Goal: Navigation & Orientation: Find specific page/section

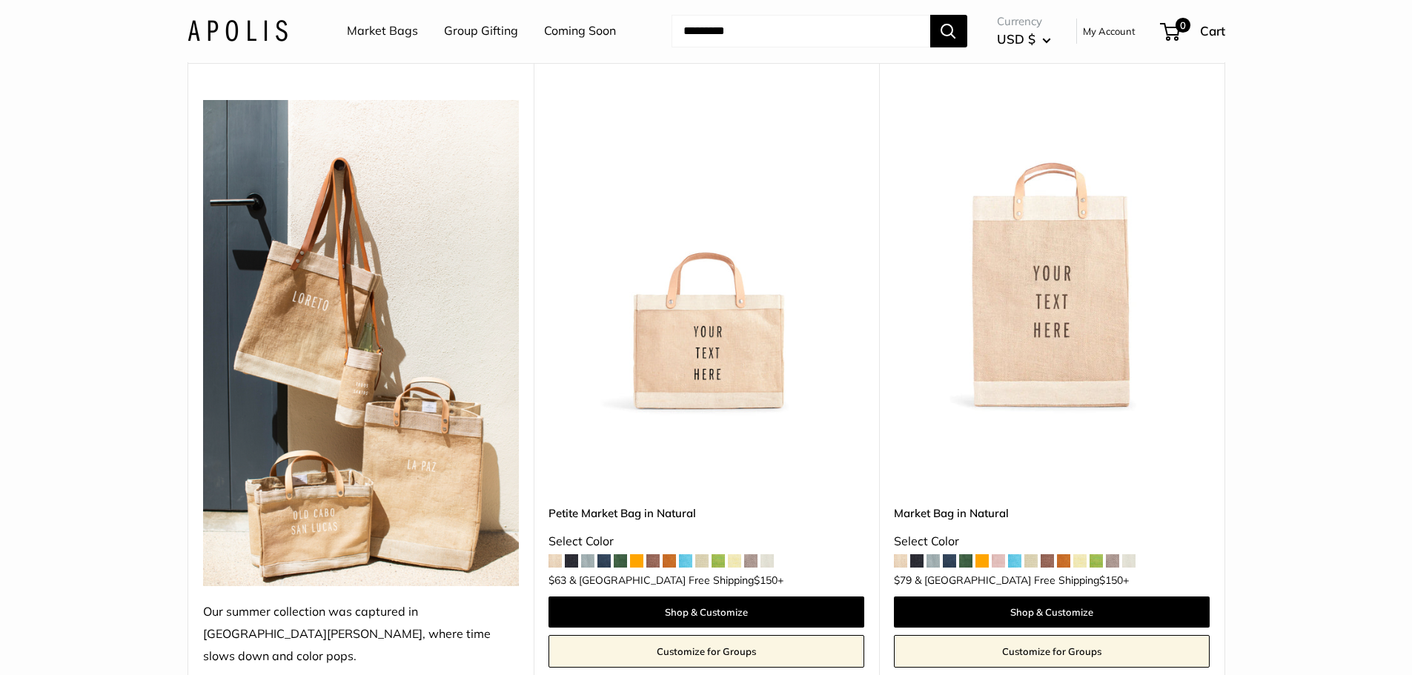
click at [405, 33] on link "Market Bags" at bounding box center [382, 31] width 71 height 22
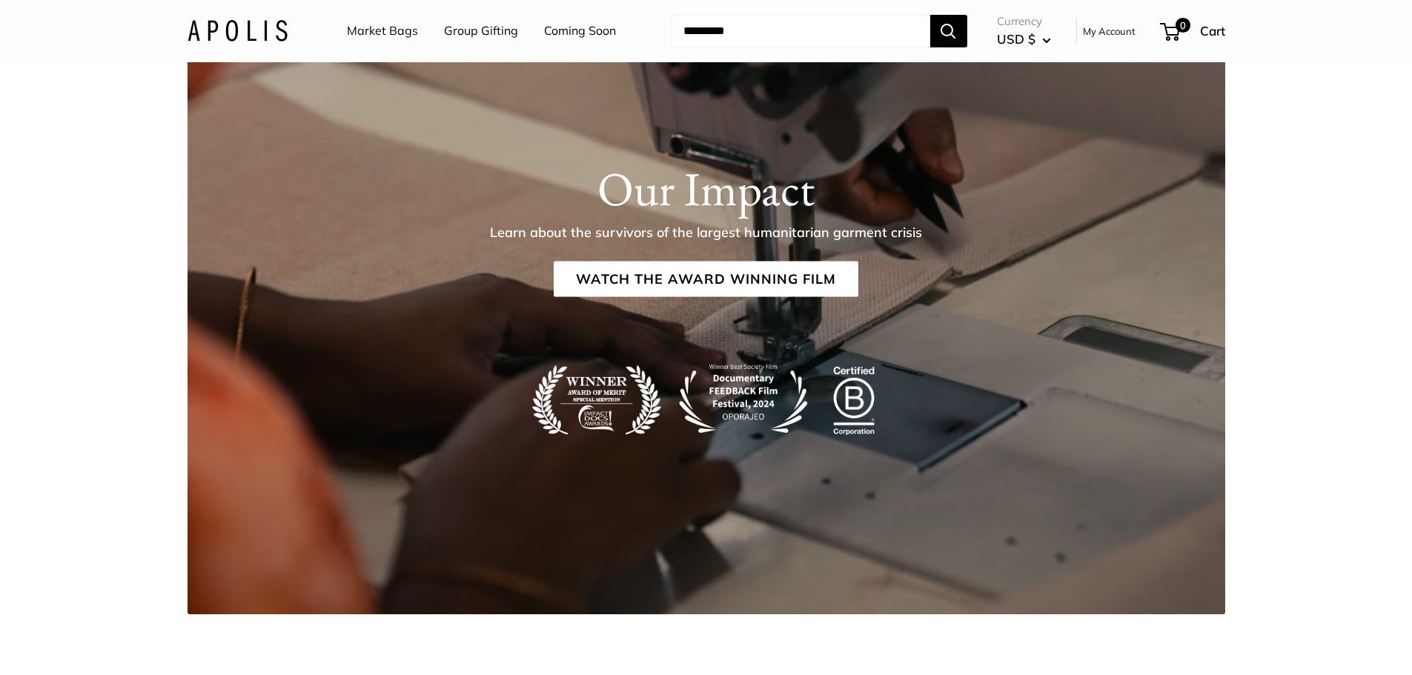
scroll to position [2743, 0]
